Goal: Navigation & Orientation: Find specific page/section

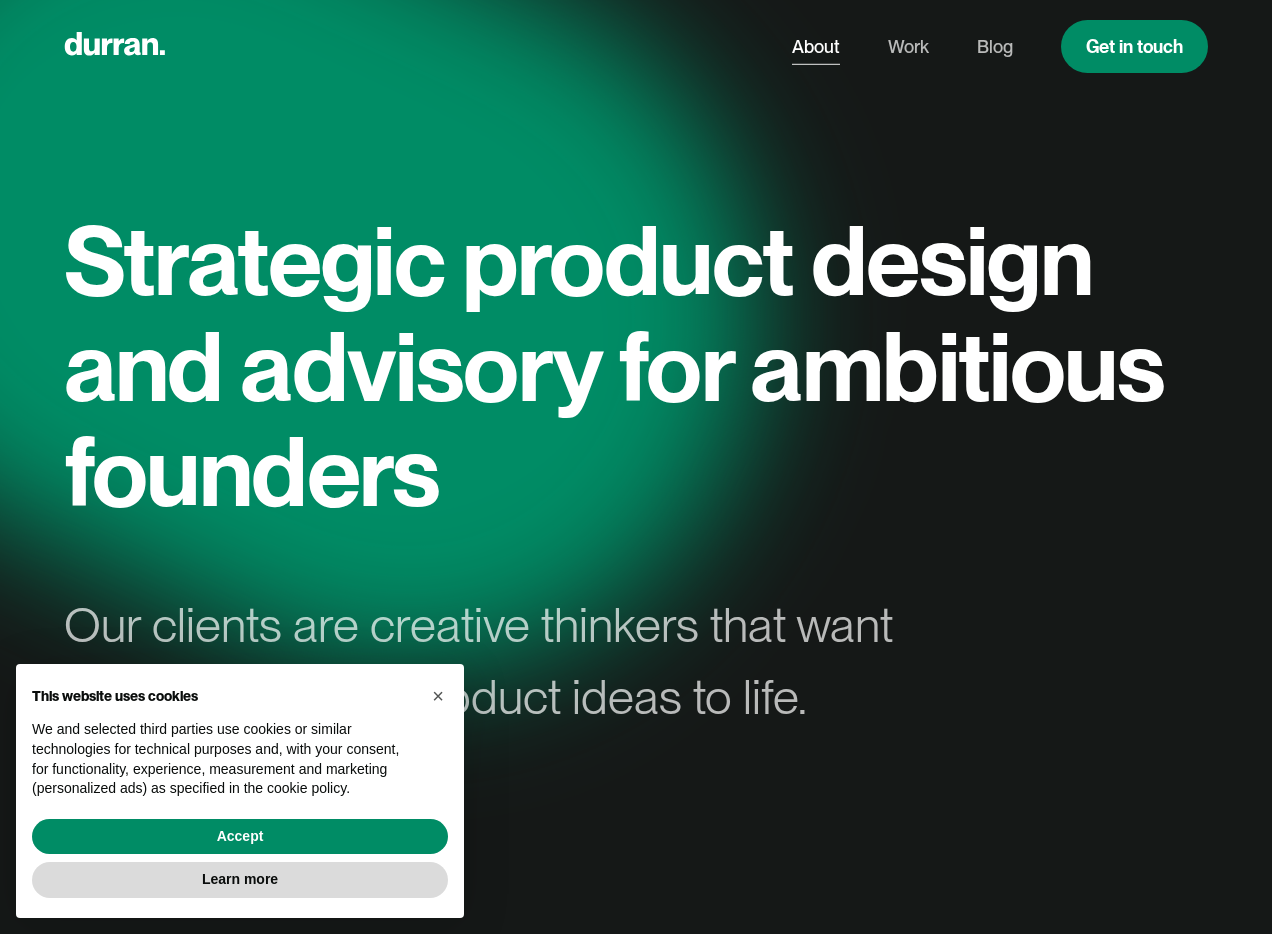
click at [795, 45] on link "About" at bounding box center [816, 47] width 48 height 38
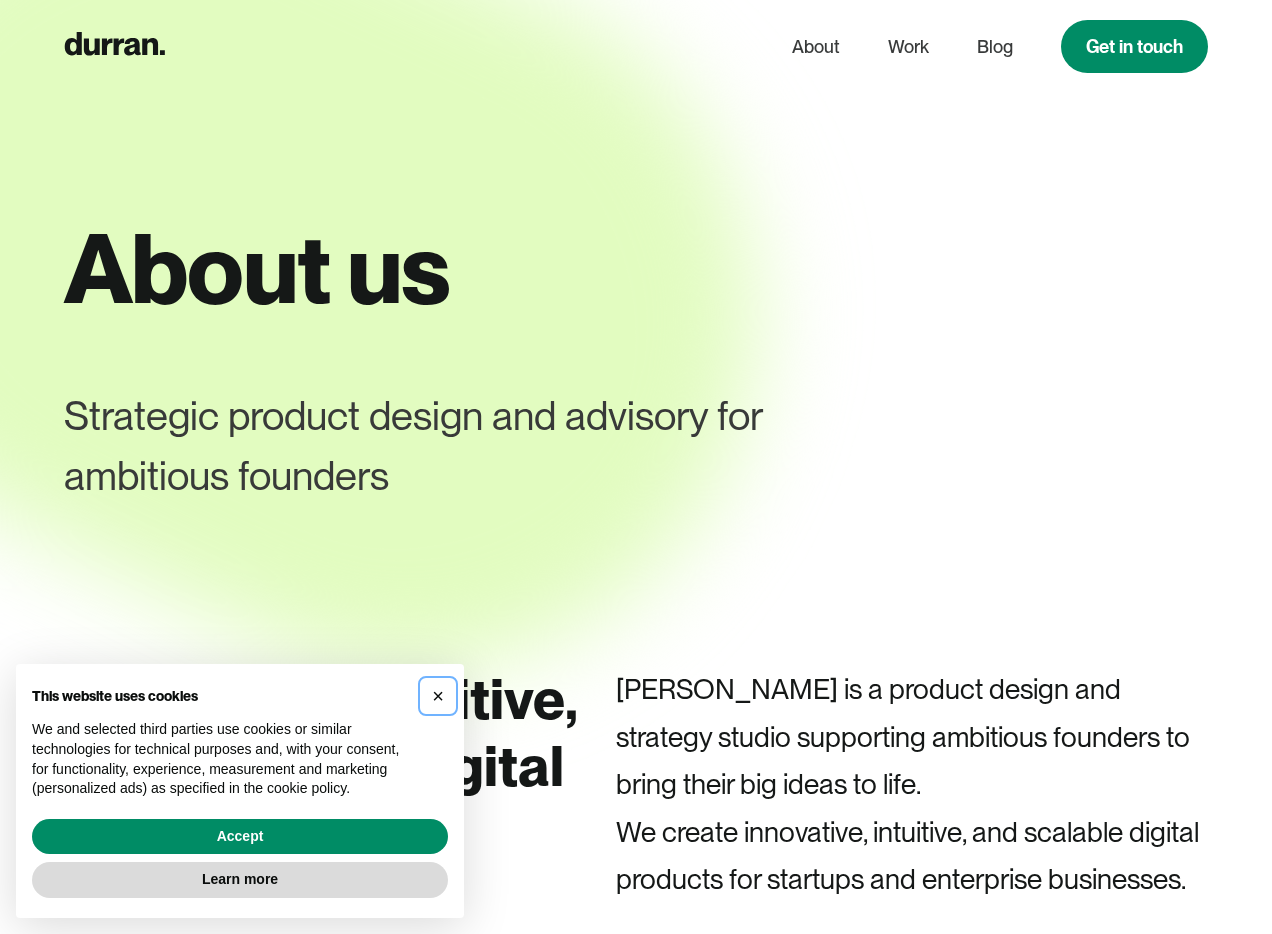
click at [434, 694] on span "×" at bounding box center [438, 696] width 12 height 22
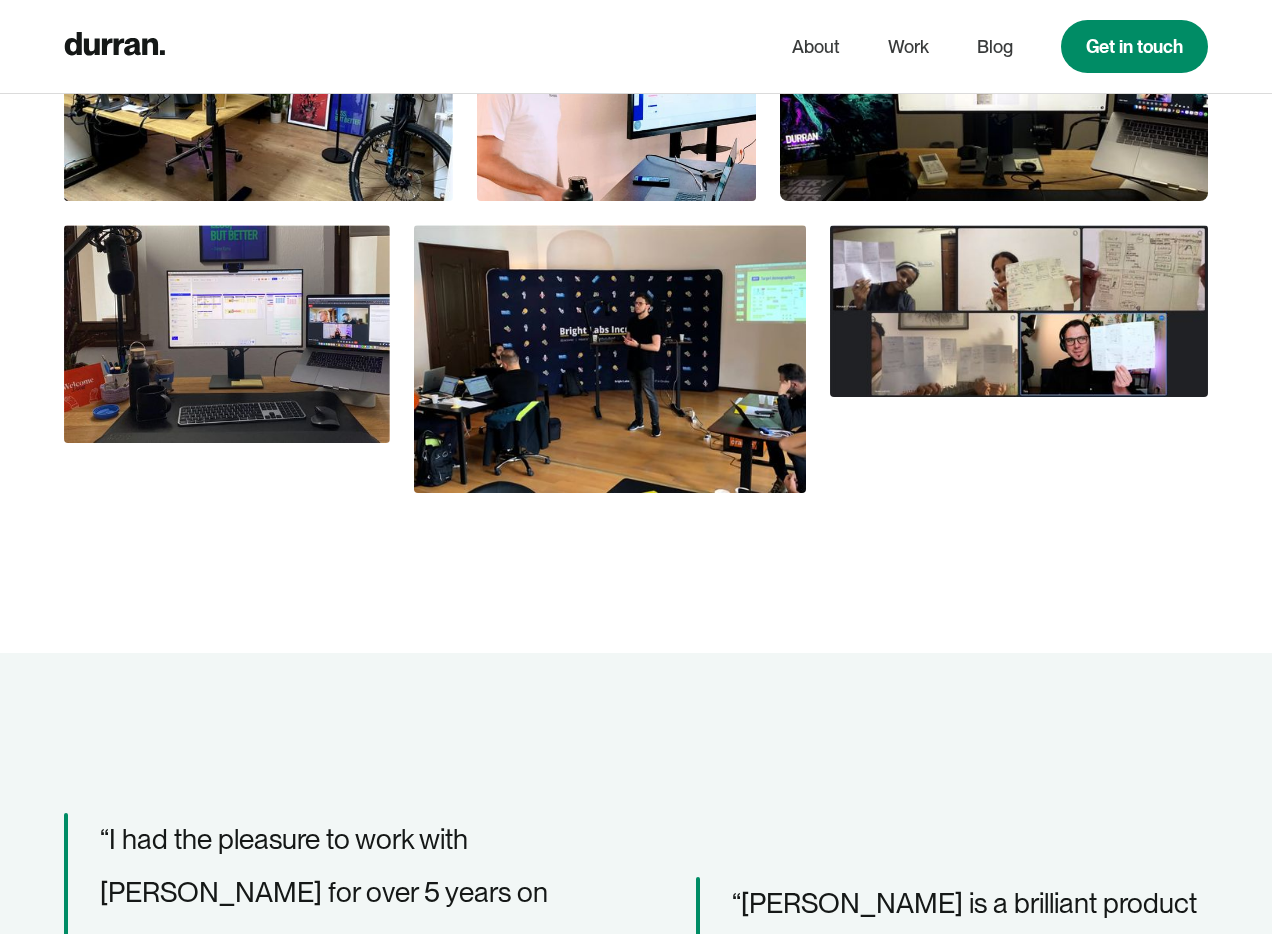
scroll to position [1525, 0]
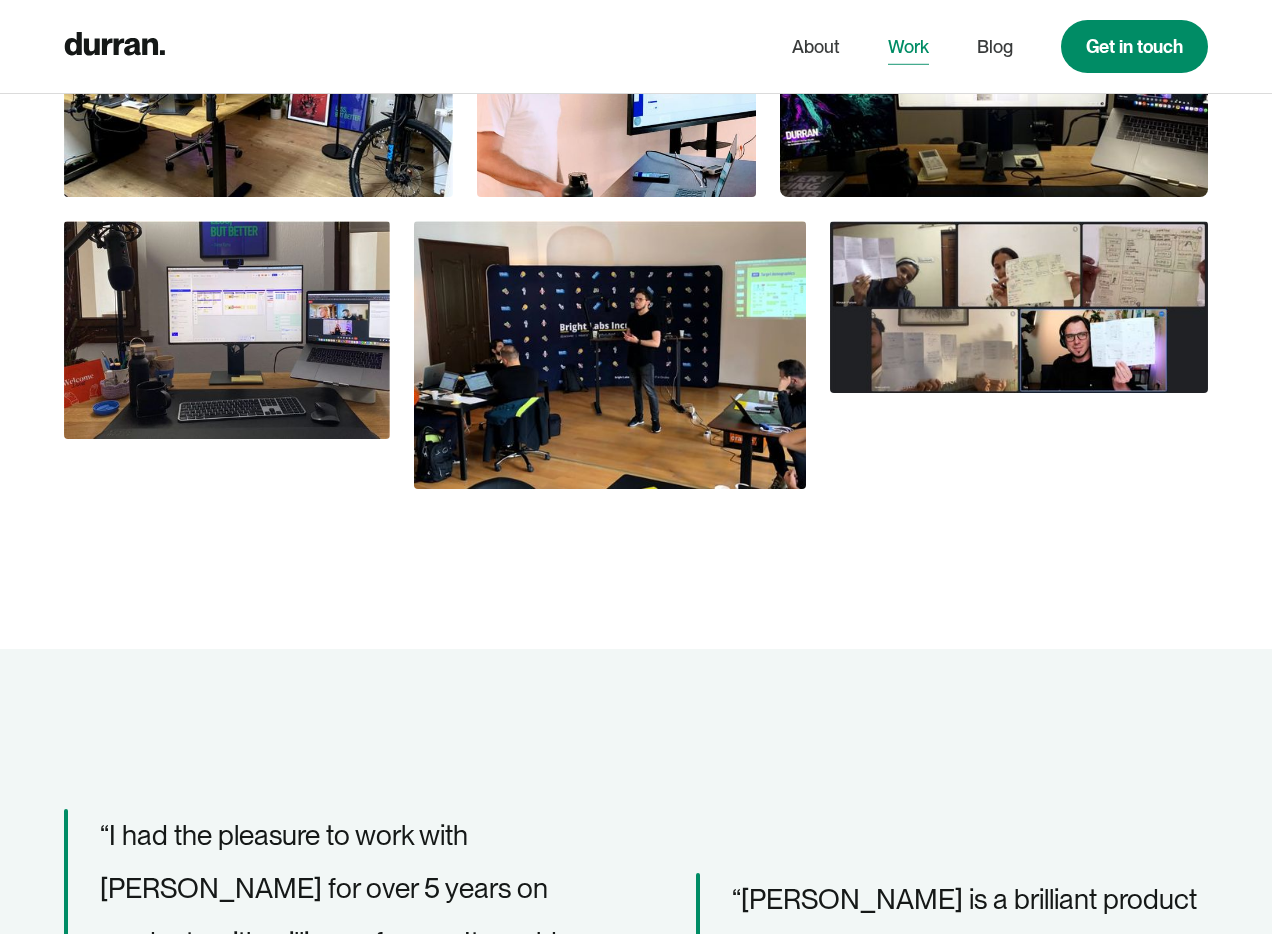
click at [904, 55] on link "Work" at bounding box center [908, 47] width 41 height 38
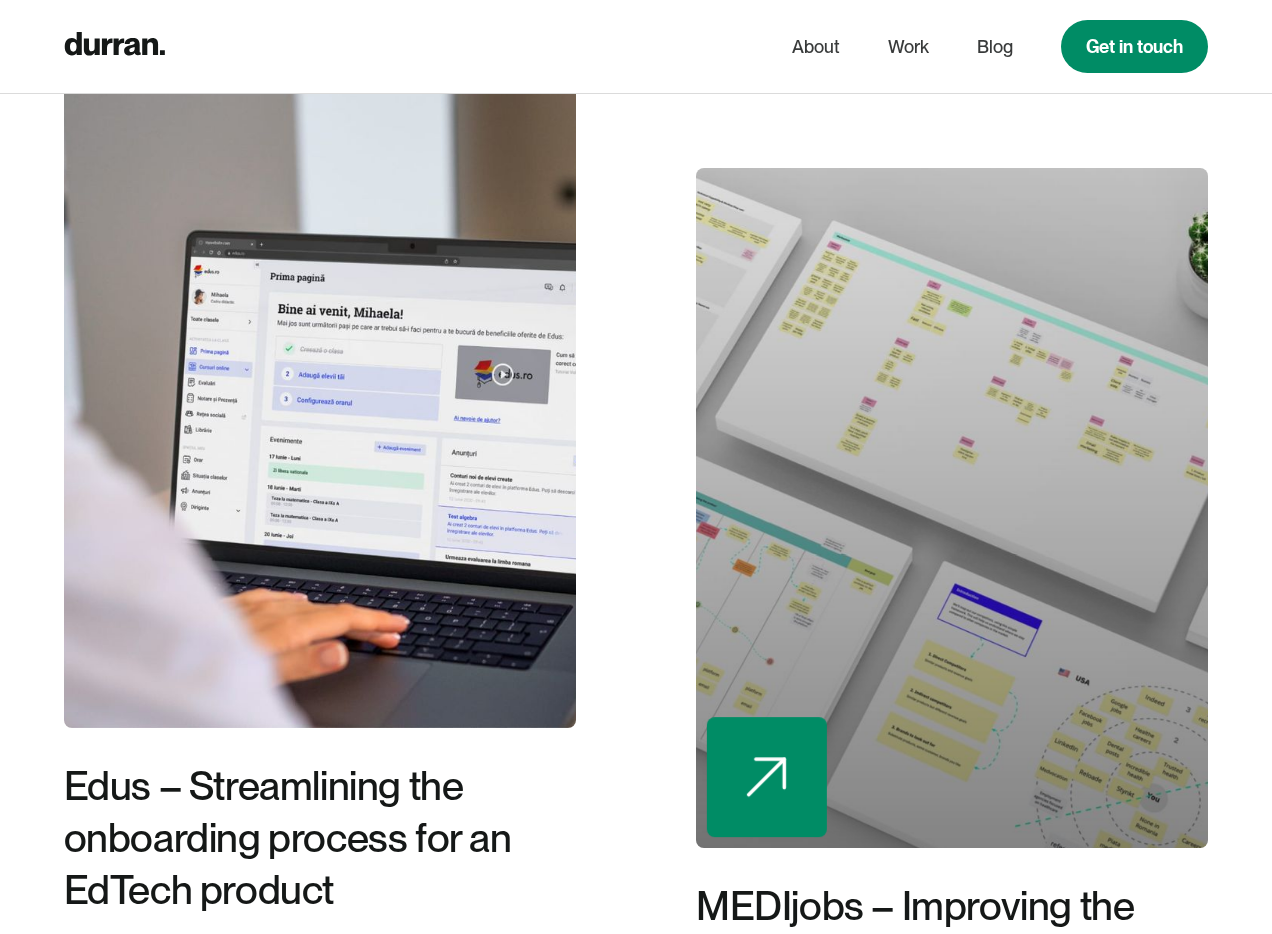
scroll to position [3350, 0]
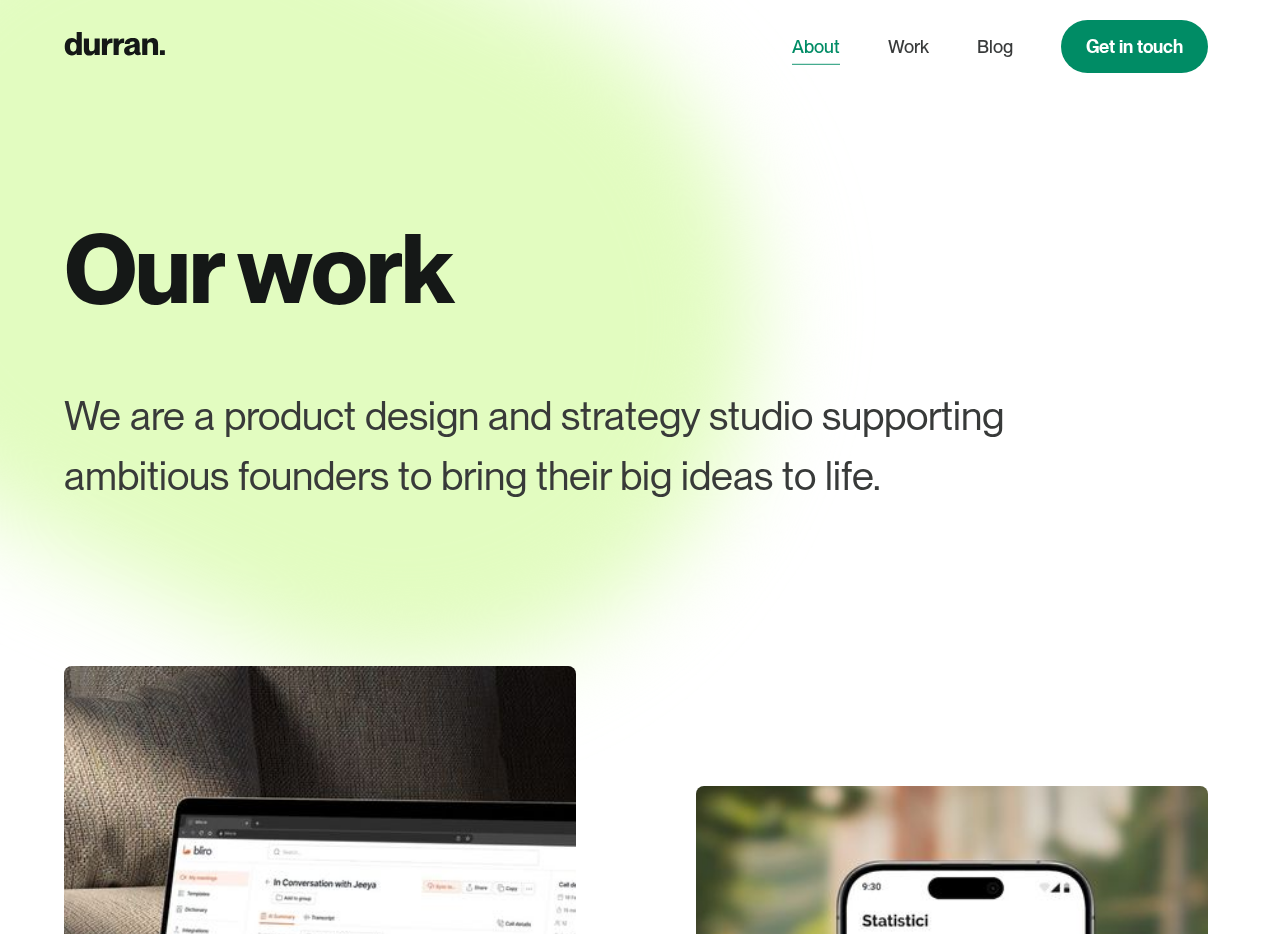
click at [812, 51] on link "About" at bounding box center [816, 47] width 48 height 38
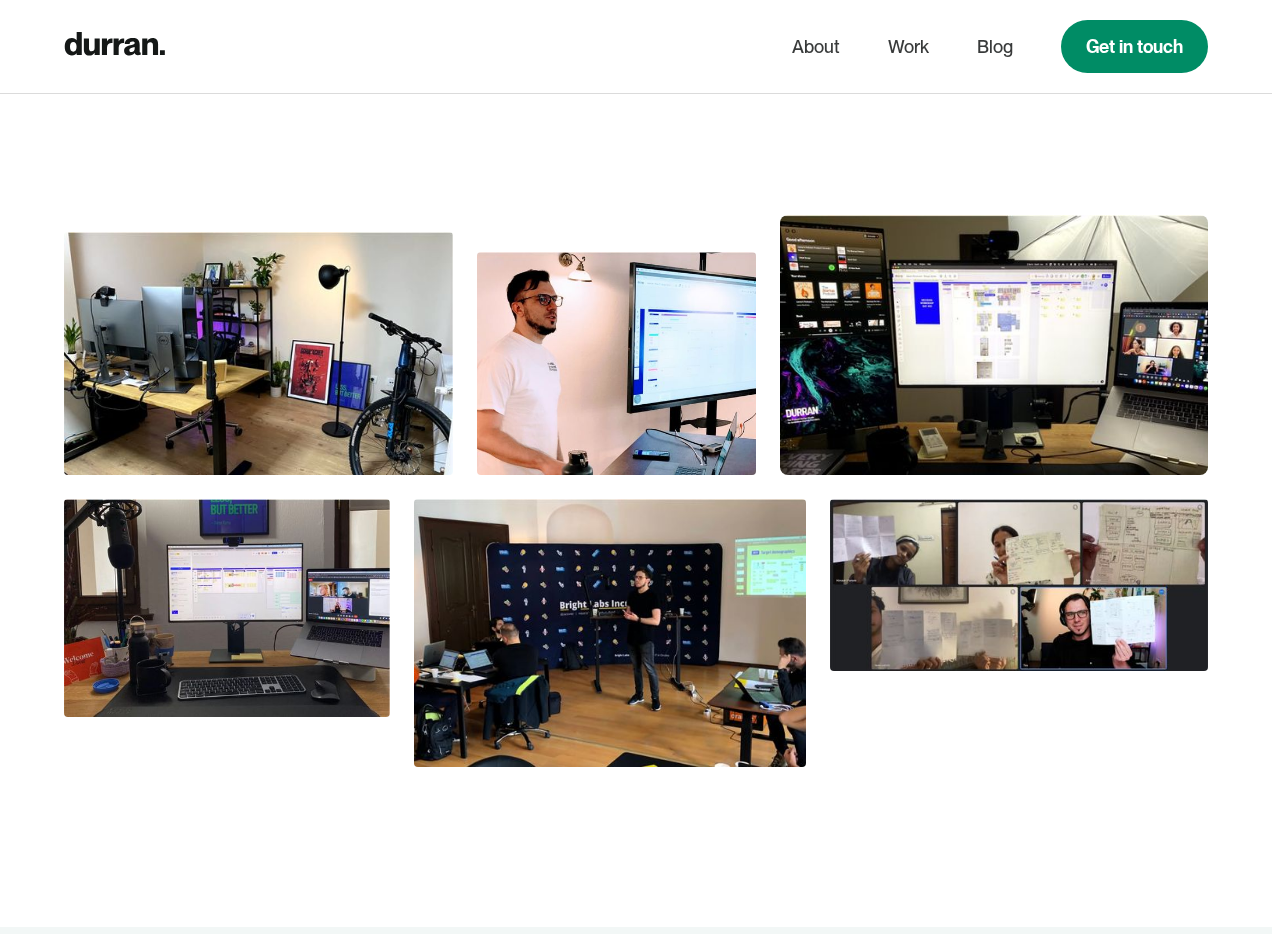
scroll to position [1329, 0]
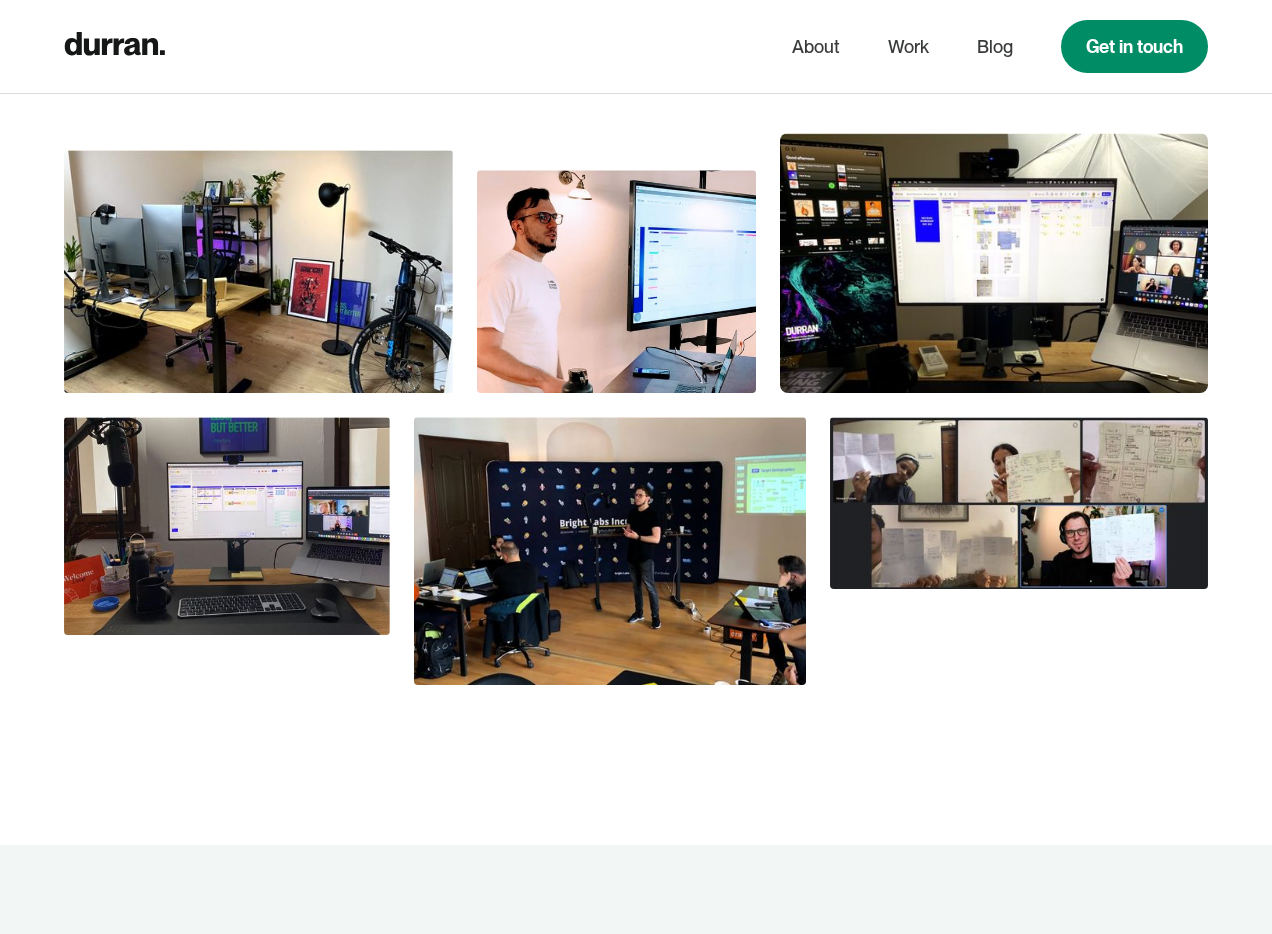
click at [921, 246] on img at bounding box center [994, 263] width 428 height 260
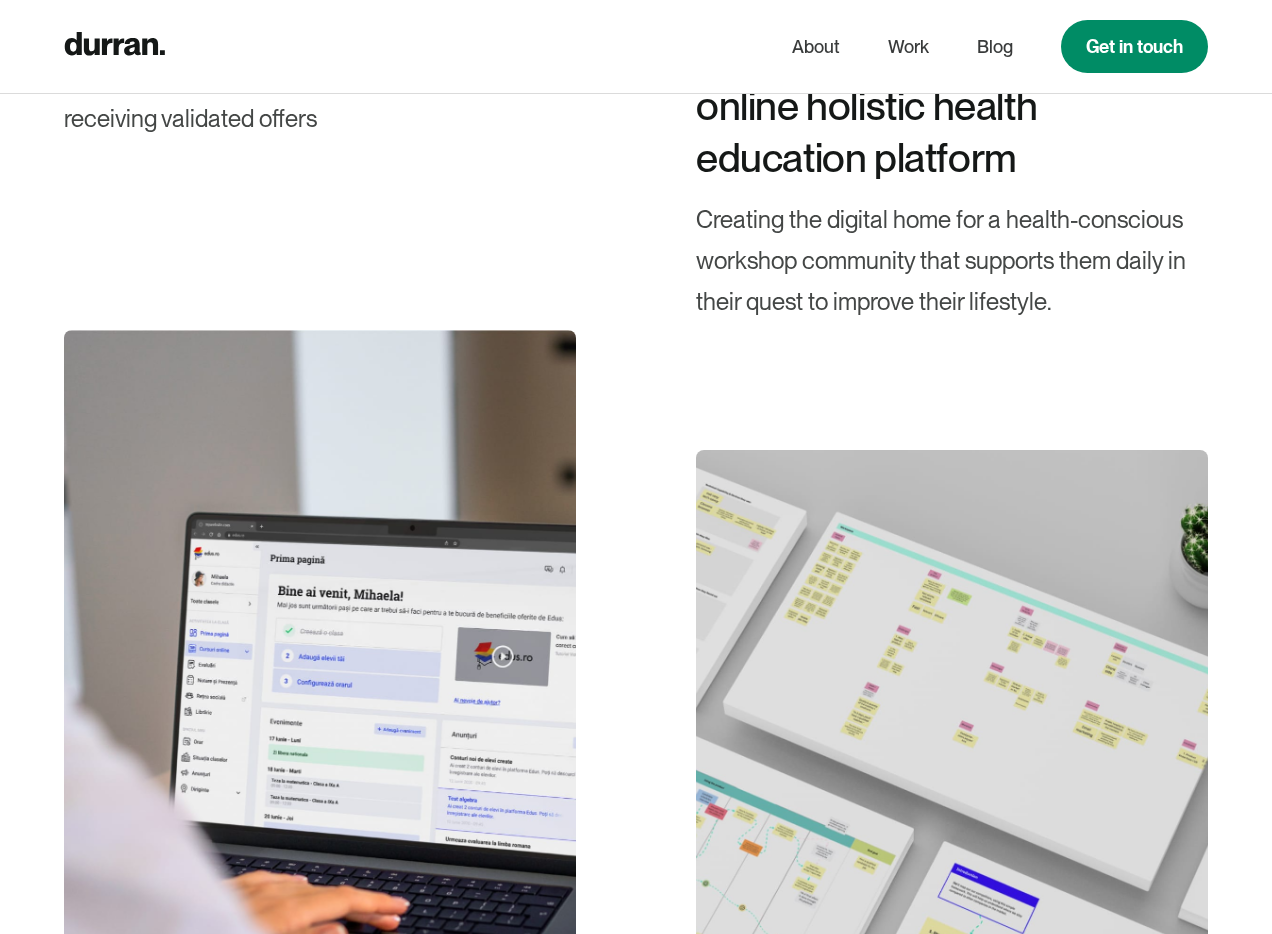
scroll to position [6086, 0]
